Goal: Information Seeking & Learning: Learn about a topic

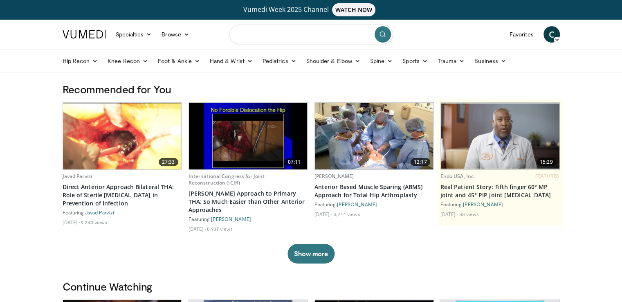
click at [238, 30] on input "Search topics, interventions" at bounding box center [311, 35] width 164 height 20
type input "**********"
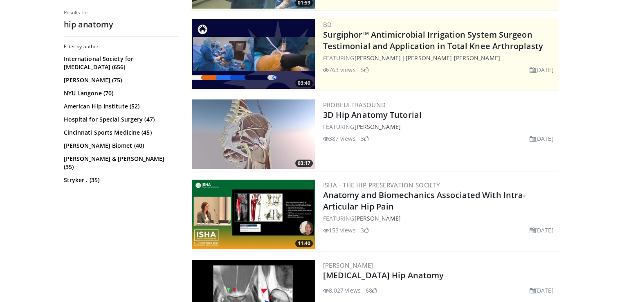
scroll to position [132, 0]
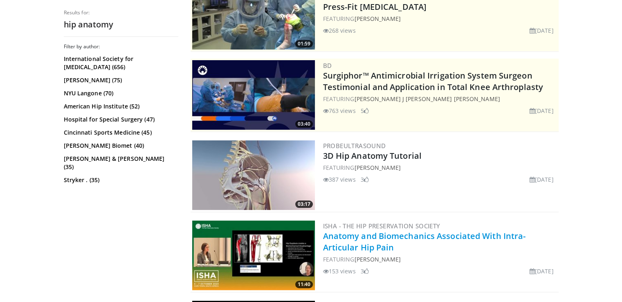
click at [357, 244] on link "Anatomy and Biomechanics Associated With Intra-Articular Hip Pain" at bounding box center [424, 241] width 203 height 22
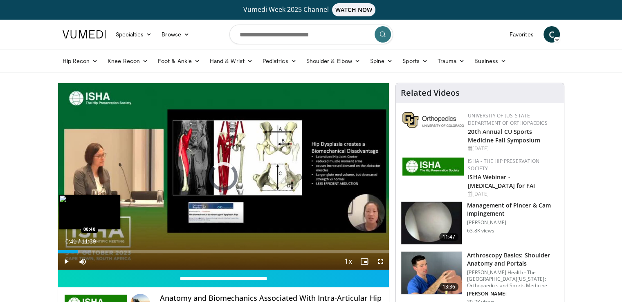
click at [77, 247] on div "Loaded : 9.93% 00:16 00:40" at bounding box center [223, 249] width 331 height 8
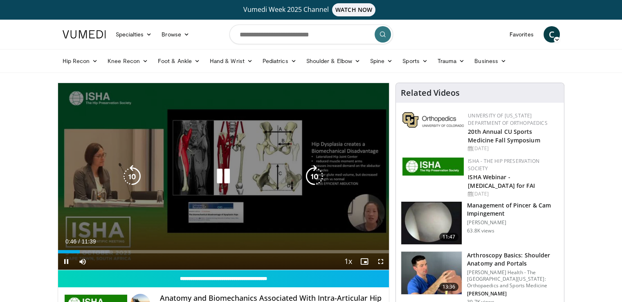
click at [315, 177] on icon "Video Player" at bounding box center [314, 176] width 23 height 23
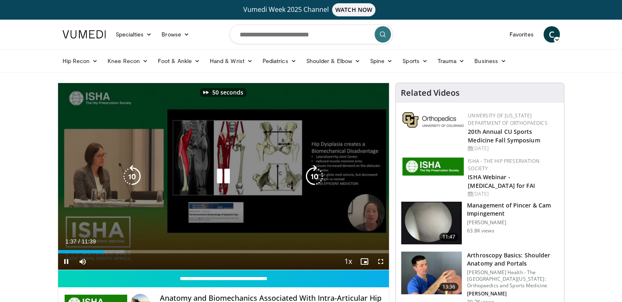
click at [315, 177] on icon "Video Player" at bounding box center [314, 176] width 23 height 23
click at [222, 172] on icon "Video Player" at bounding box center [223, 176] width 23 height 23
click at [313, 177] on icon "Video Player" at bounding box center [314, 176] width 23 height 23
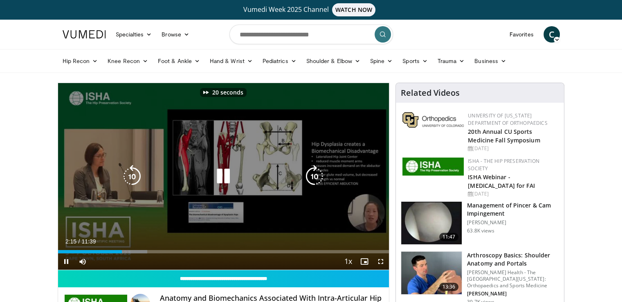
click at [313, 177] on icon "Video Player" at bounding box center [314, 176] width 23 height 23
click at [133, 177] on icon "Video Player" at bounding box center [132, 176] width 23 height 23
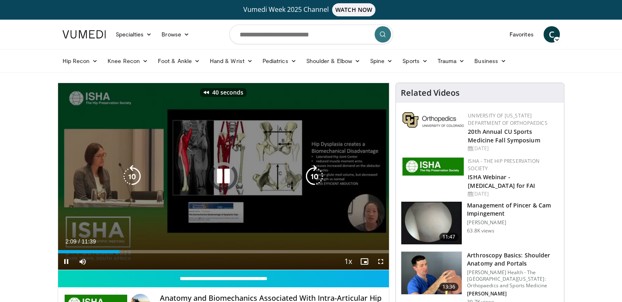
click at [133, 177] on icon "Video Player" at bounding box center [132, 176] width 23 height 23
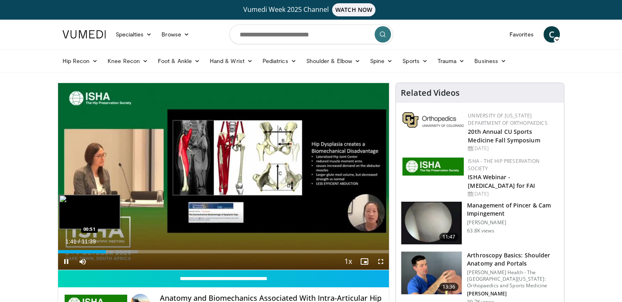
click at [81, 248] on div "Loaded : 24.11% 01:41 00:51" at bounding box center [223, 249] width 331 height 8
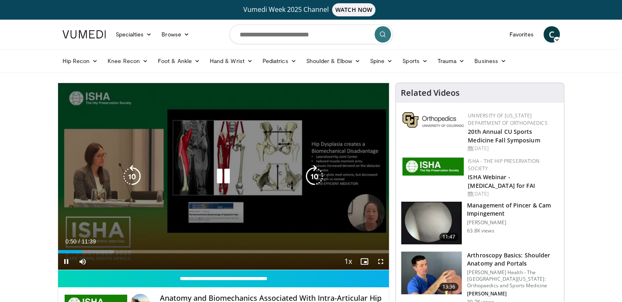
click at [133, 175] on icon "Video Player" at bounding box center [132, 176] width 23 height 23
click at [220, 177] on icon "Video Player" at bounding box center [223, 176] width 23 height 23
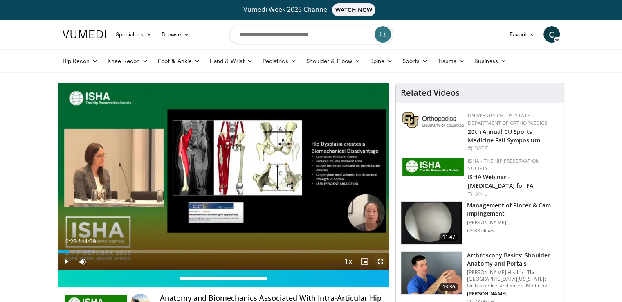
click at [381, 260] on span "Video Player" at bounding box center [380, 261] width 16 height 16
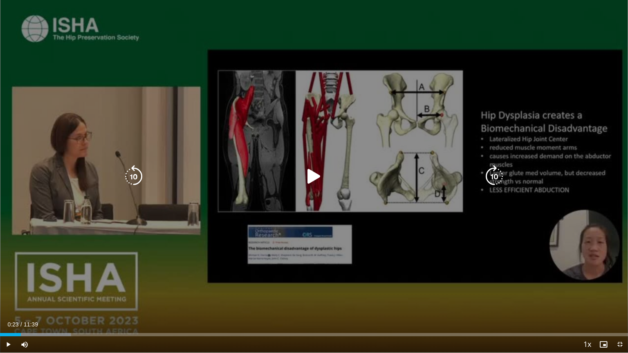
click at [311, 174] on icon "Video Player" at bounding box center [314, 176] width 23 height 23
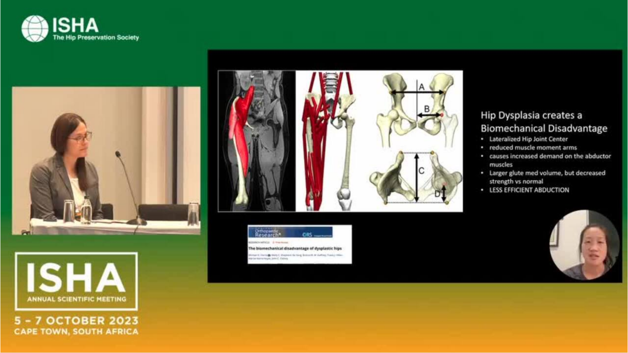
click at [317, 301] on video-js "**********" at bounding box center [314, 176] width 628 height 353
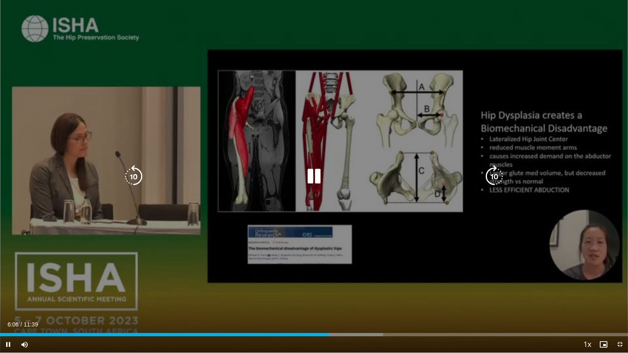
click at [132, 179] on icon "Video Player" at bounding box center [133, 176] width 23 height 23
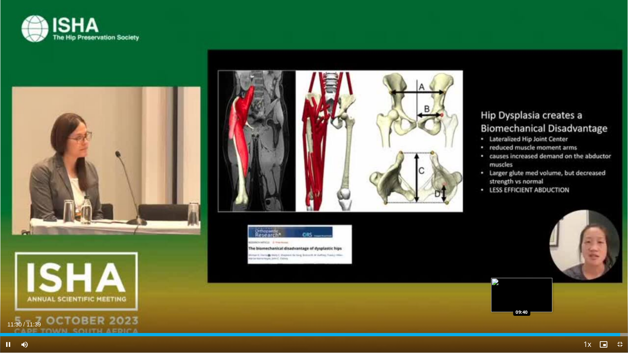
click at [113, 301] on div "Loaded : 100.00% 11:30 09:40" at bounding box center [314, 333] width 628 height 8
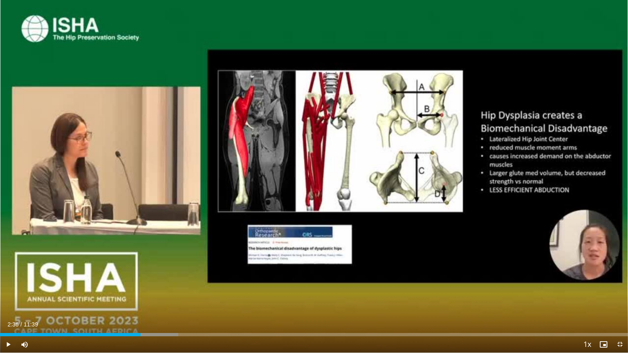
click at [141, 301] on div "Loaded : 28.37% 02:36 02:36" at bounding box center [314, 333] width 628 height 8
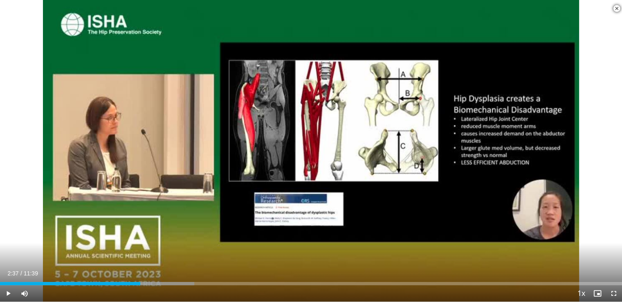
scroll to position [676, 0]
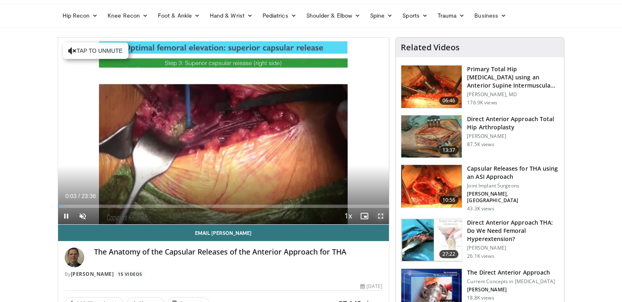
click at [379, 215] on span "Video Player" at bounding box center [380, 216] width 16 height 16
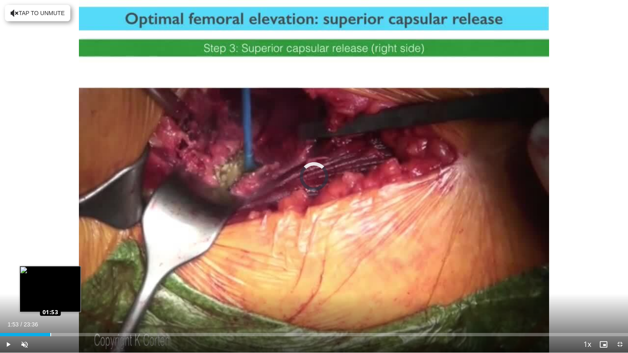
click at [50, 301] on div "Loaded : 3.52% 01:53 01:53" at bounding box center [314, 333] width 628 height 8
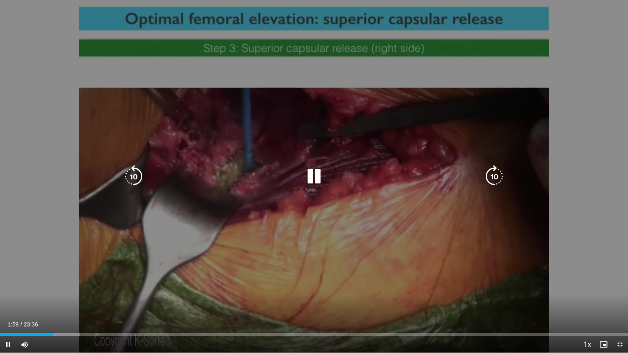
click at [320, 179] on icon "Video Player" at bounding box center [314, 176] width 23 height 23
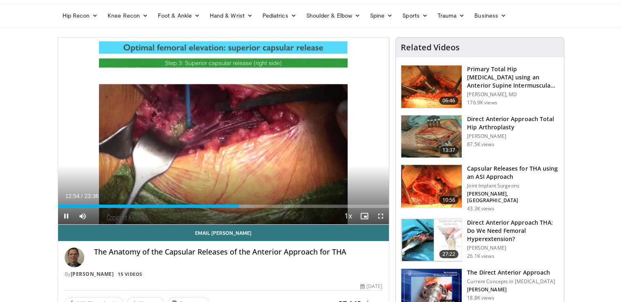
click at [379, 218] on video-js "**********" at bounding box center [223, 131] width 331 height 187
click at [380, 212] on span "Video Player" at bounding box center [380, 216] width 16 height 16
